Goal: Transaction & Acquisition: Obtain resource

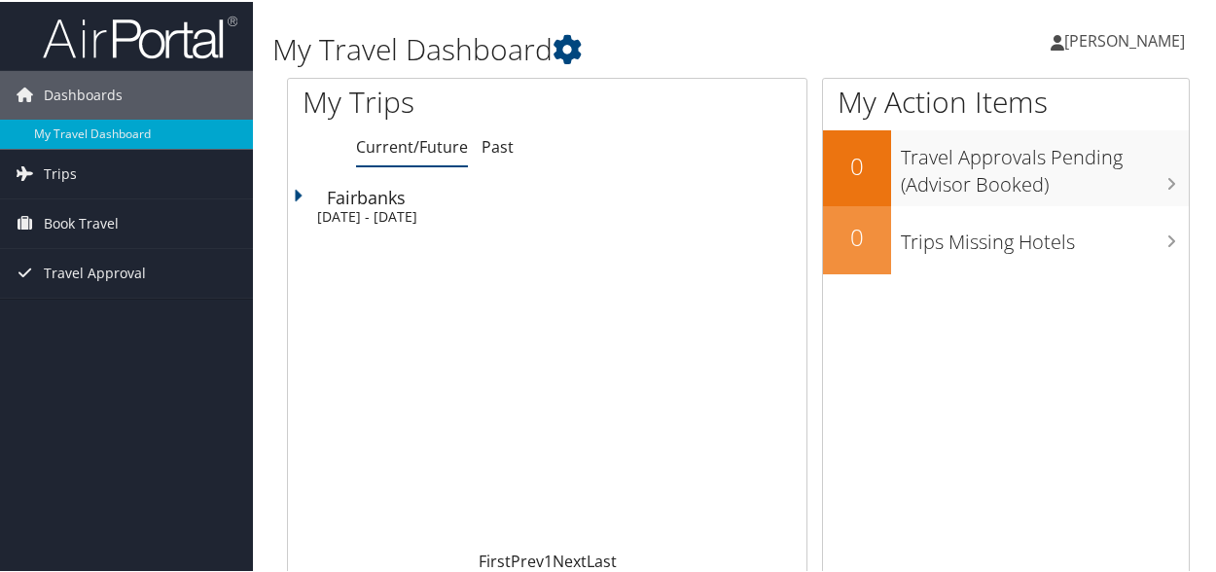
click at [360, 203] on div "Fairbanks" at bounding box center [566, 196] width 479 height 18
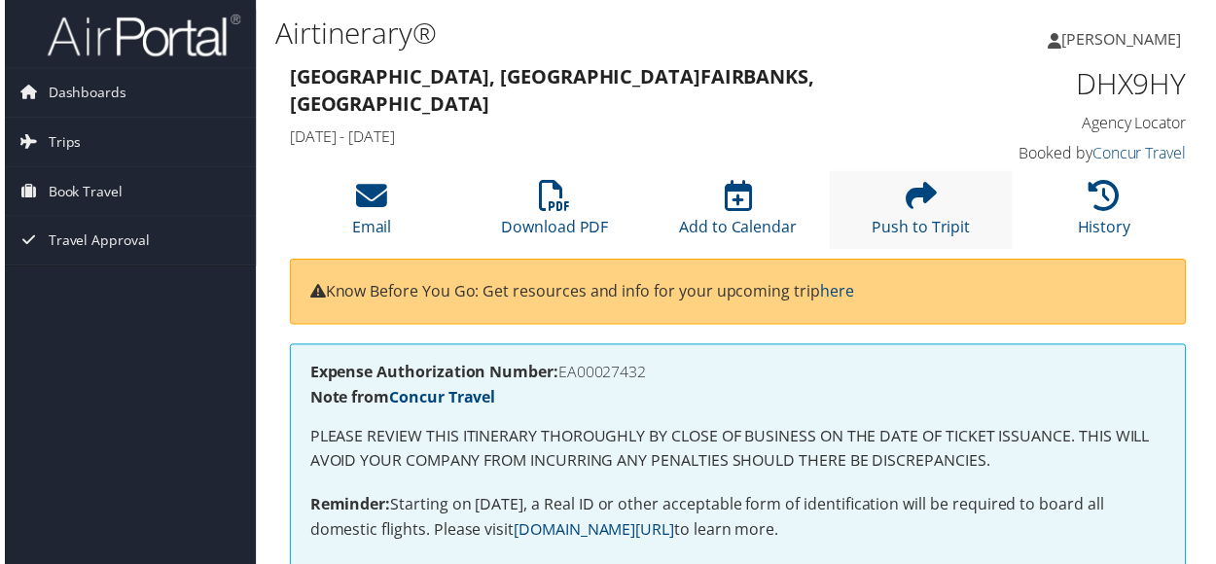
click at [916, 215] on li "Push to Tripit" at bounding box center [923, 211] width 185 height 79
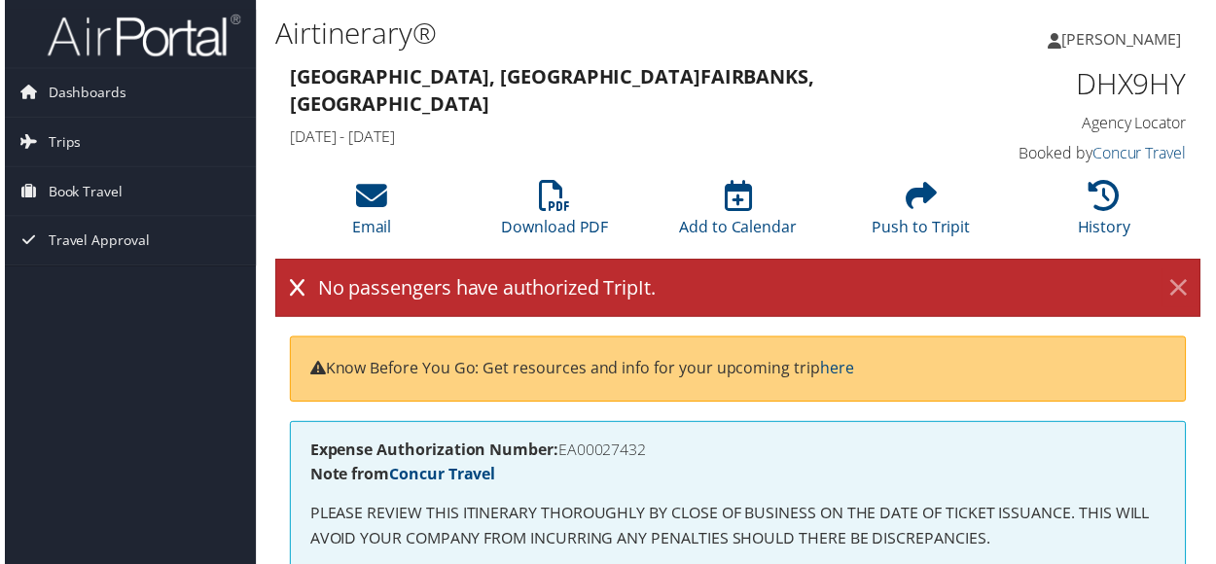
click at [1176, 285] on link "×" at bounding box center [1182, 289] width 34 height 39
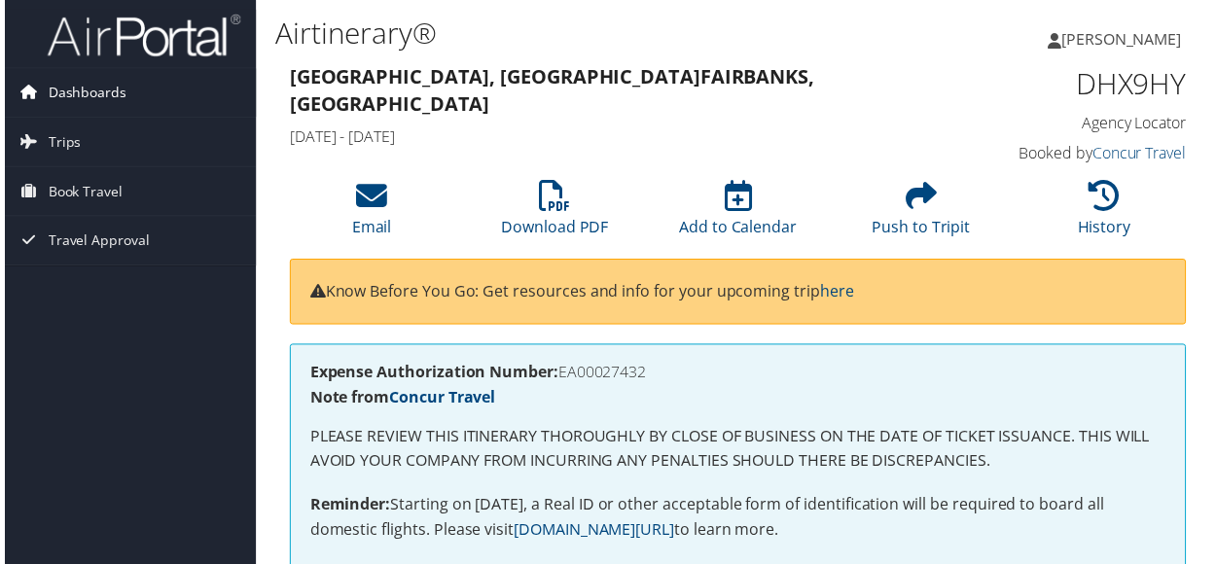
click at [82, 92] on span "Dashboards" at bounding box center [83, 93] width 79 height 49
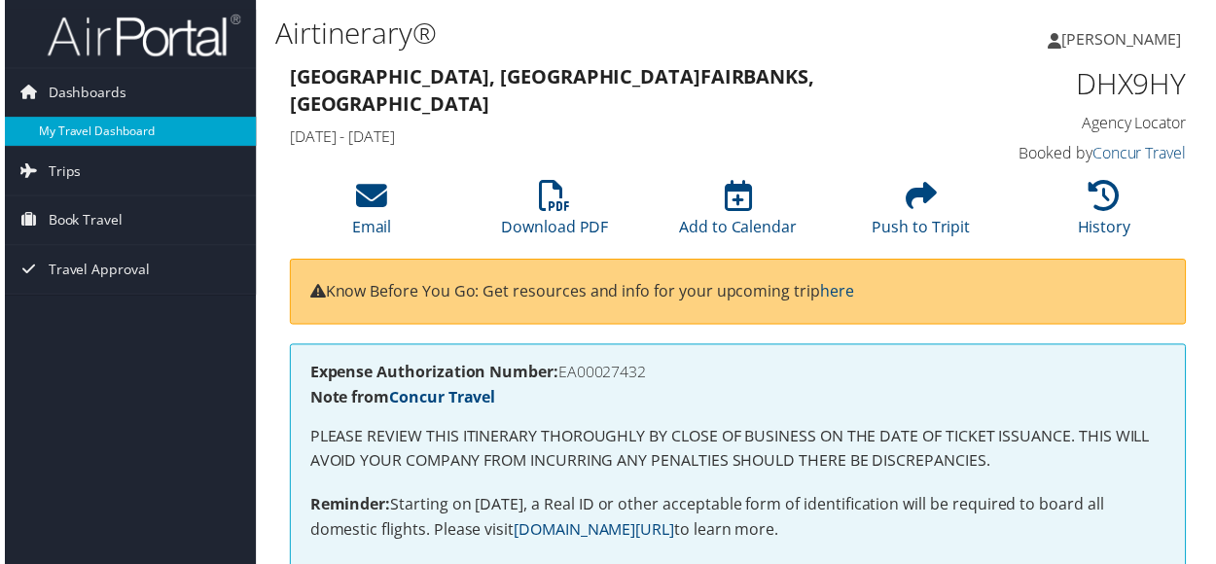
click at [91, 131] on link "My Travel Dashboard" at bounding box center [126, 132] width 253 height 29
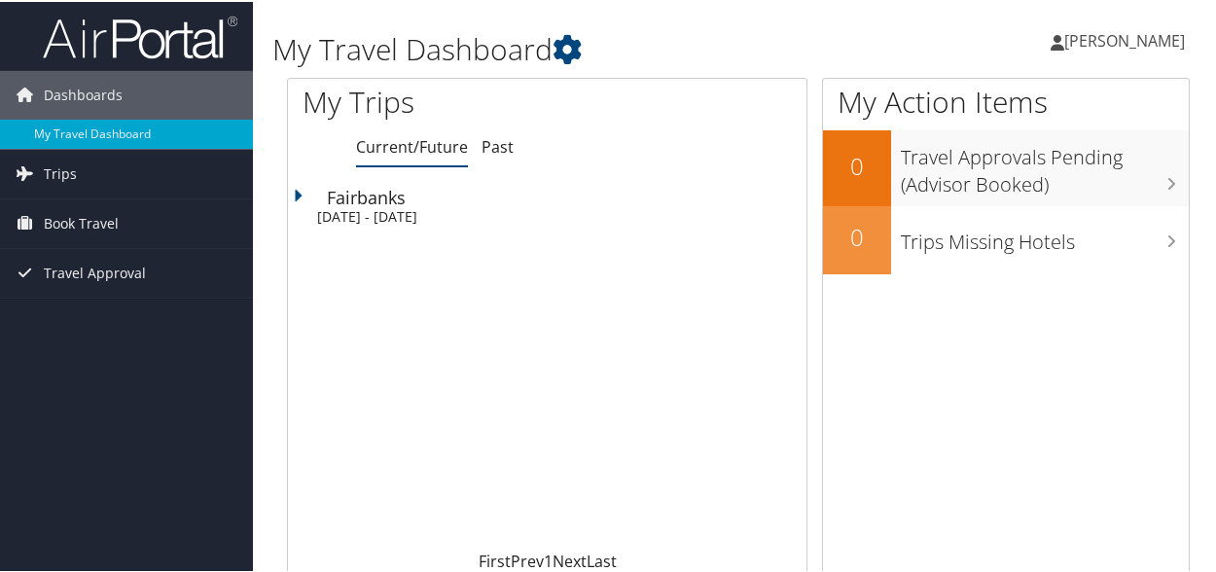
click at [342, 206] on div "Sun 5 Oct 2025 - Fri 10 Oct 2025" at bounding box center [556, 215] width 479 height 18
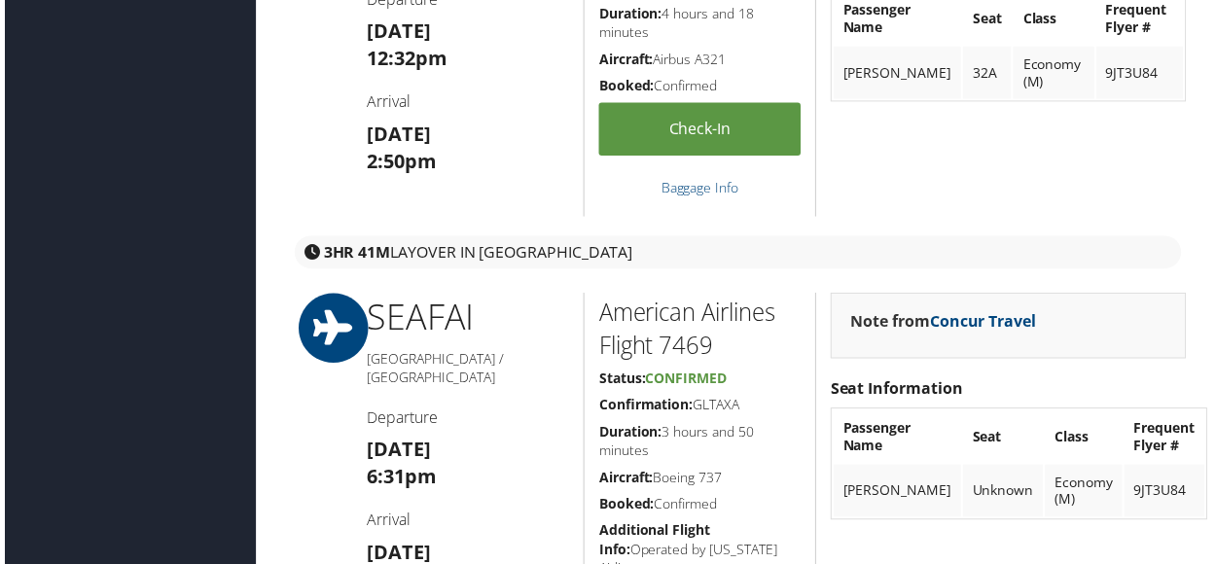
scroll to position [1340, 0]
